Goal: Transaction & Acquisition: Purchase product/service

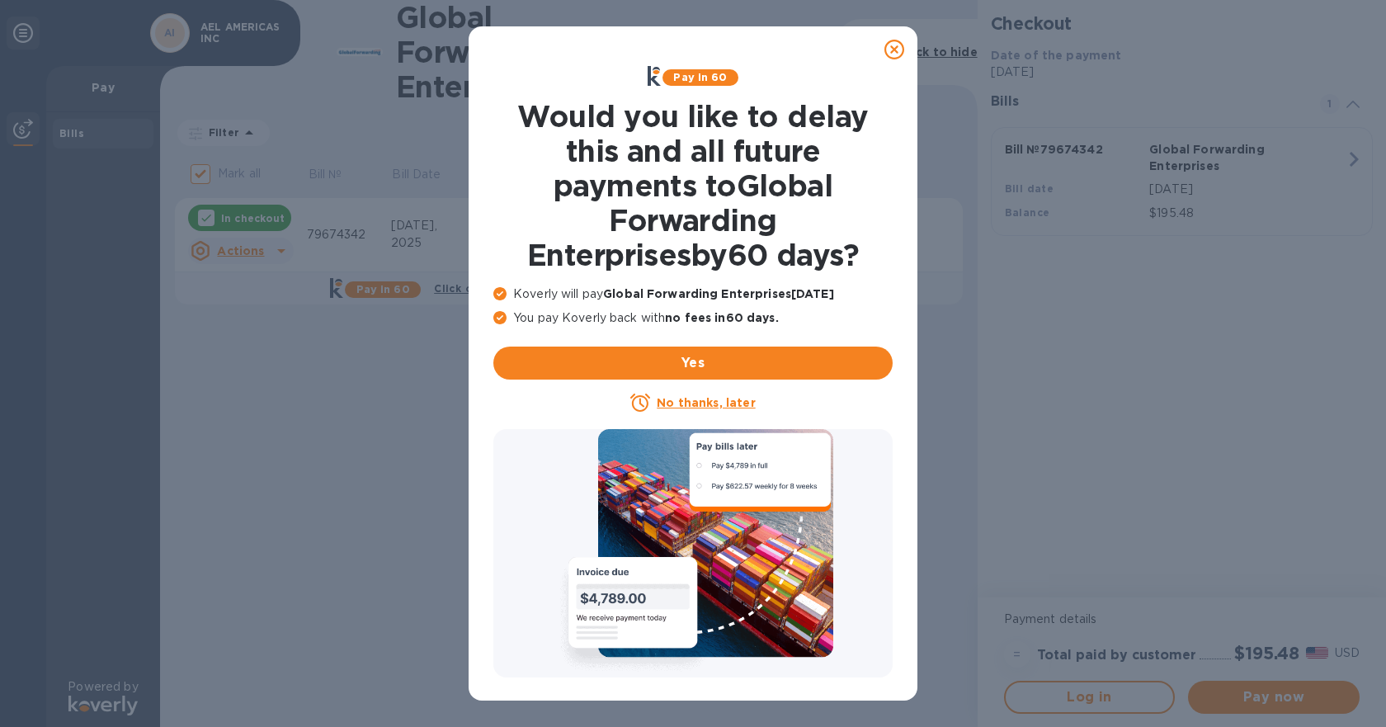
click at [721, 403] on u "No thanks, later" at bounding box center [706, 402] width 98 height 13
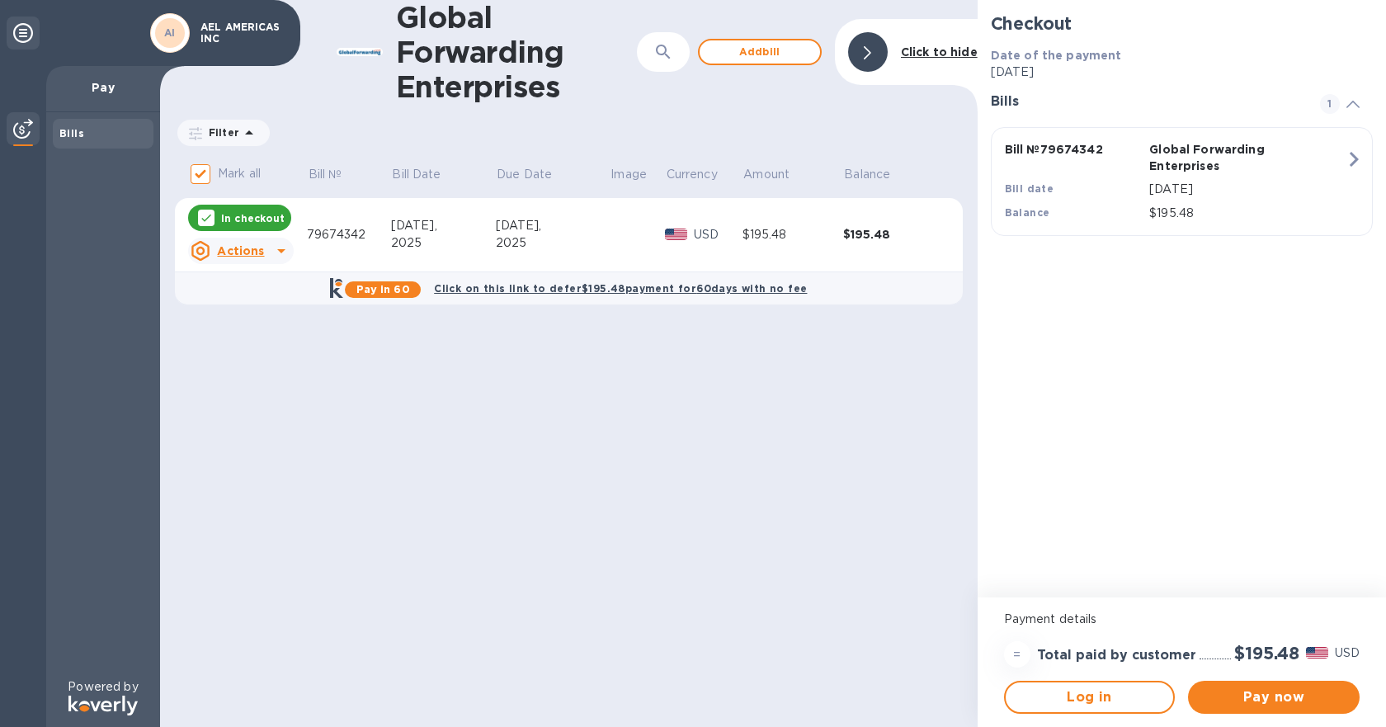
drag, startPoint x: 1302, startPoint y: 695, endPoint x: 1291, endPoint y: 678, distance: 20.1
click at [1303, 695] on span "Pay now" at bounding box center [1274, 697] width 145 height 20
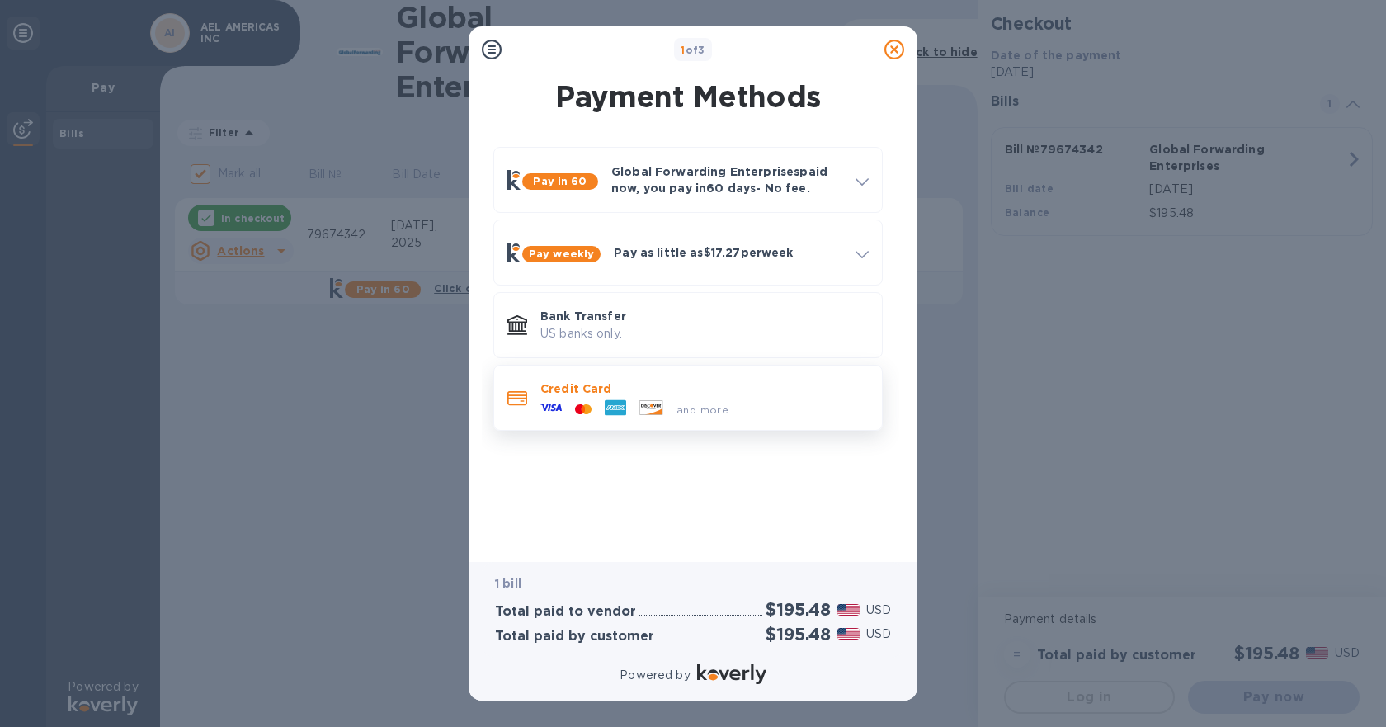
click at [523, 386] on div at bounding box center [517, 398] width 33 height 31
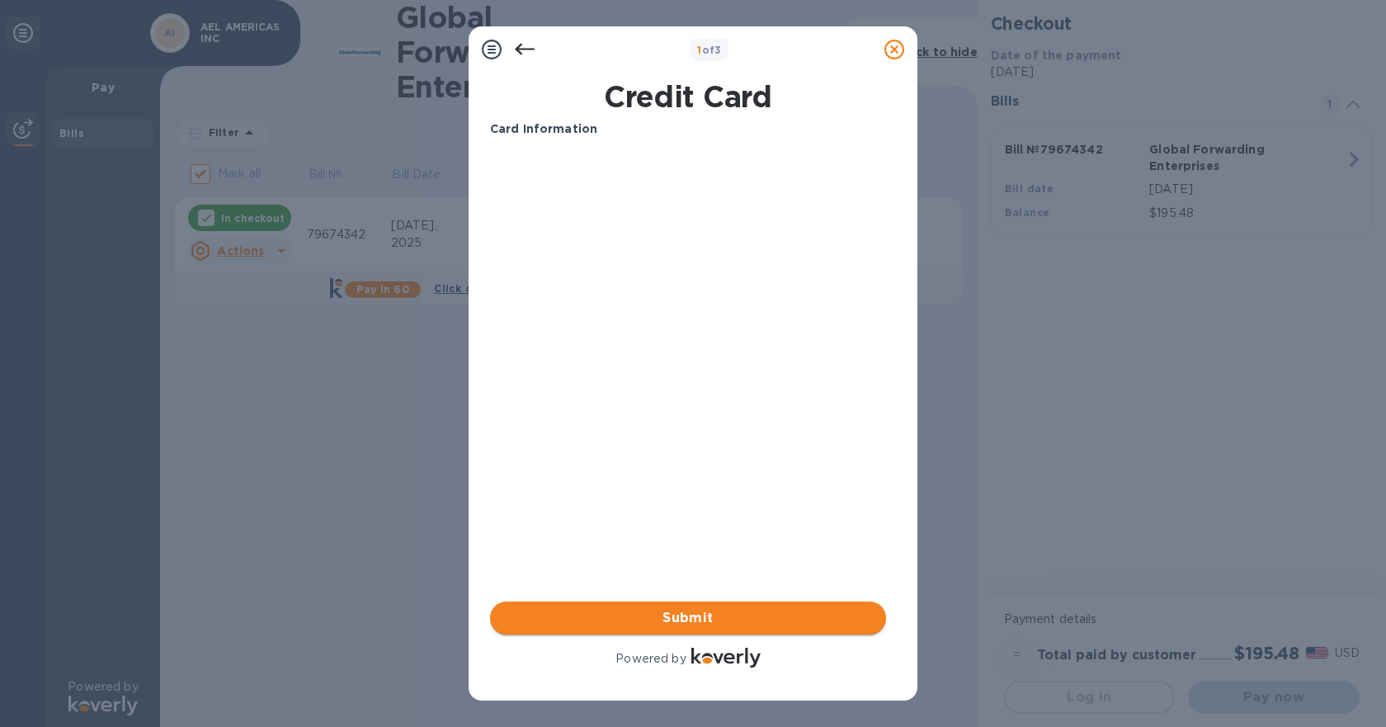
click at [715, 615] on span "Submit" at bounding box center [688, 618] width 370 height 20
click at [763, 523] on div "Card Information Your browser does not support iframes Submit Powered by" at bounding box center [688, 395] width 396 height 550
click at [663, 628] on button "Submit" at bounding box center [688, 618] width 396 height 33
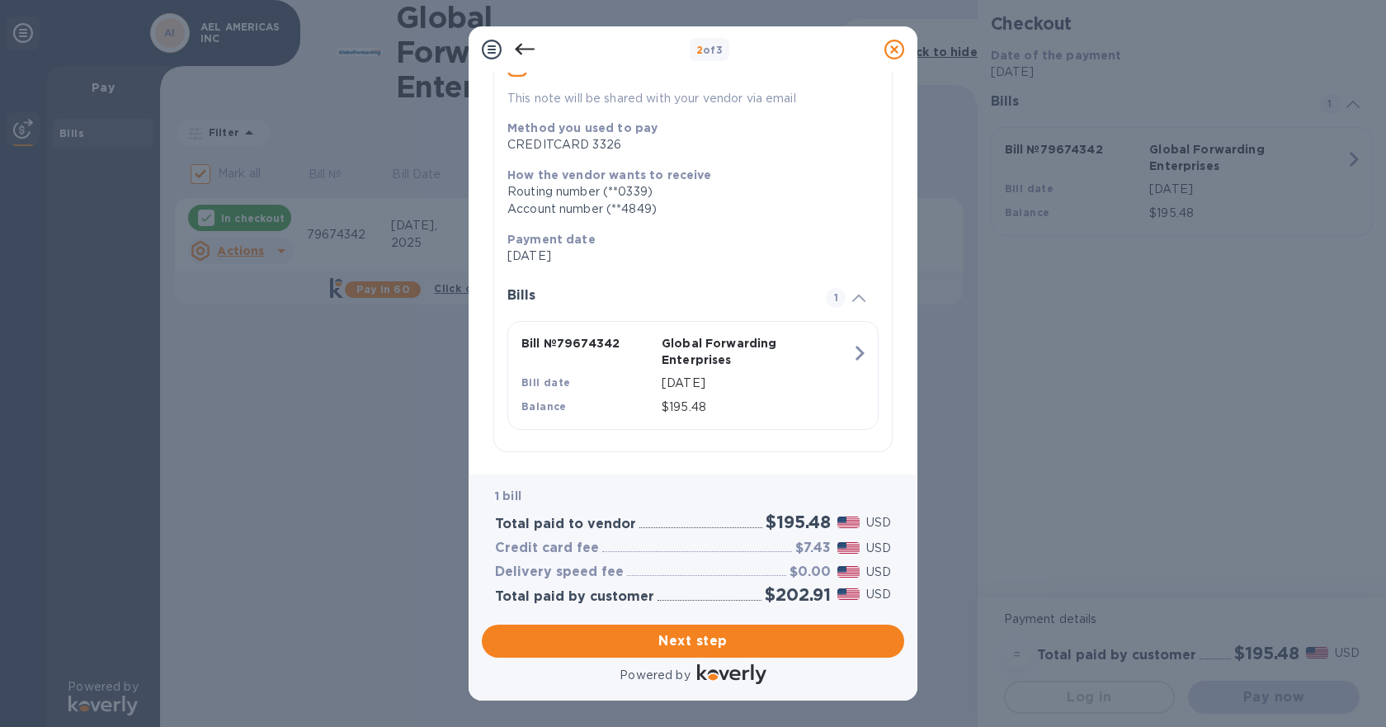
scroll to position [190, 0]
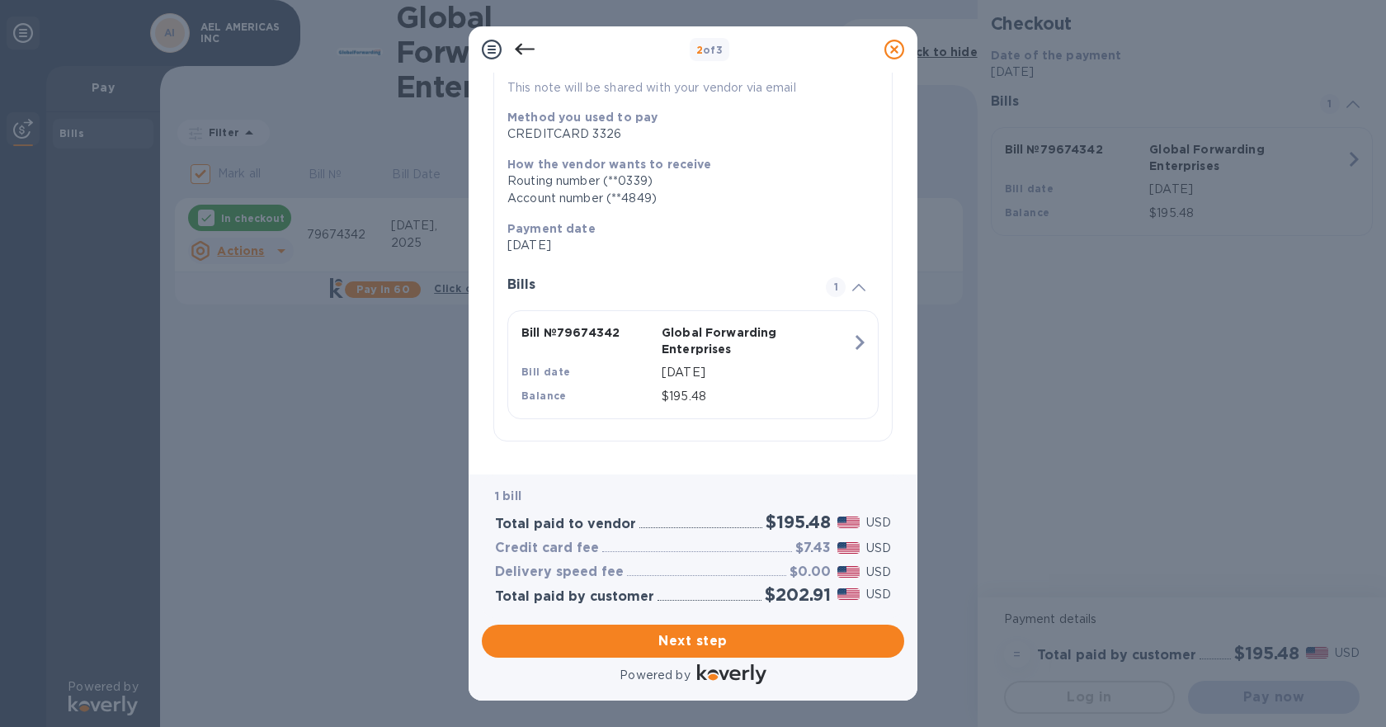
click at [523, 55] on icon at bounding box center [525, 50] width 20 height 20
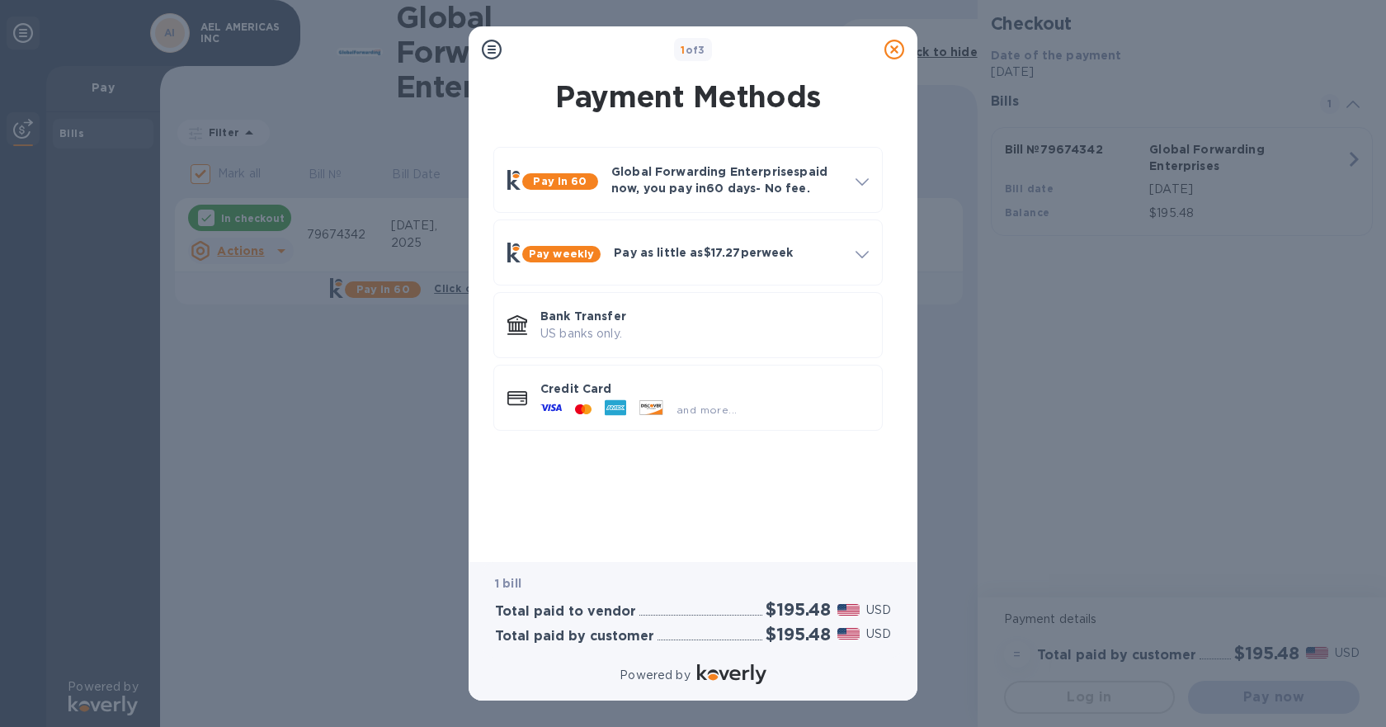
scroll to position [0, 0]
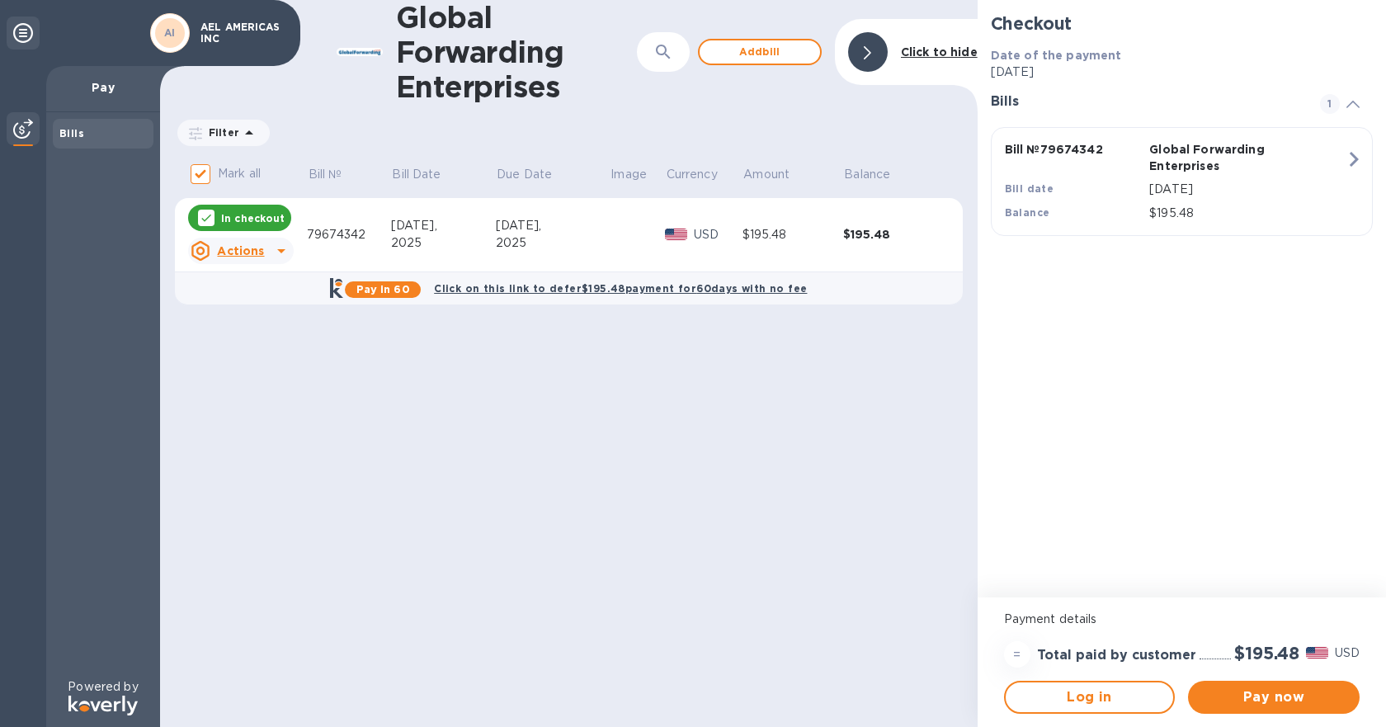
drag, startPoint x: 829, startPoint y: 370, endPoint x: 815, endPoint y: 388, distance: 22.9
click at [829, 371] on div "Global Forwarding Enterprises ​ Add [PERSON_NAME] to hide Filter Amount Mark al…" at bounding box center [569, 363] width 818 height 727
